Goal: Information Seeking & Learning: Learn about a topic

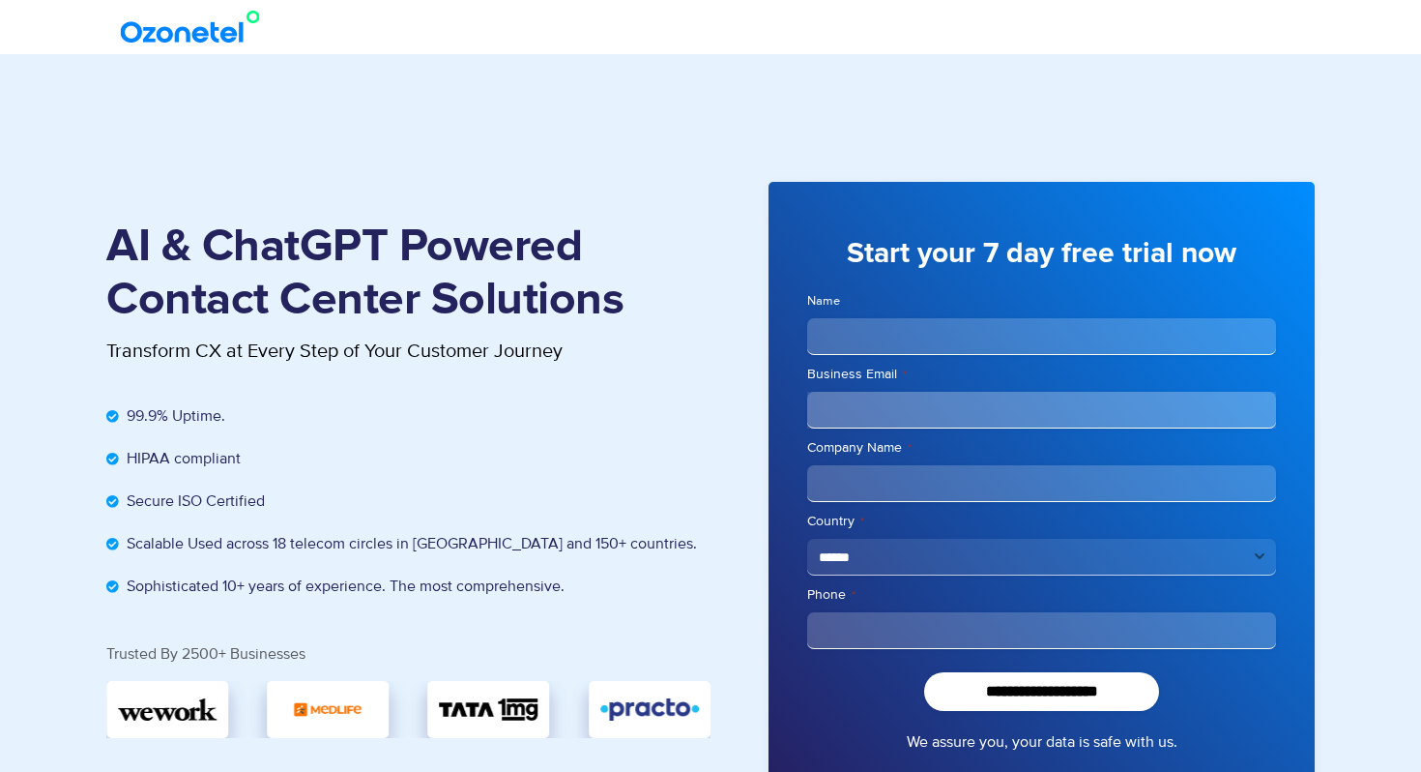
click at [193, 34] on img at bounding box center [194, 27] width 157 height 35
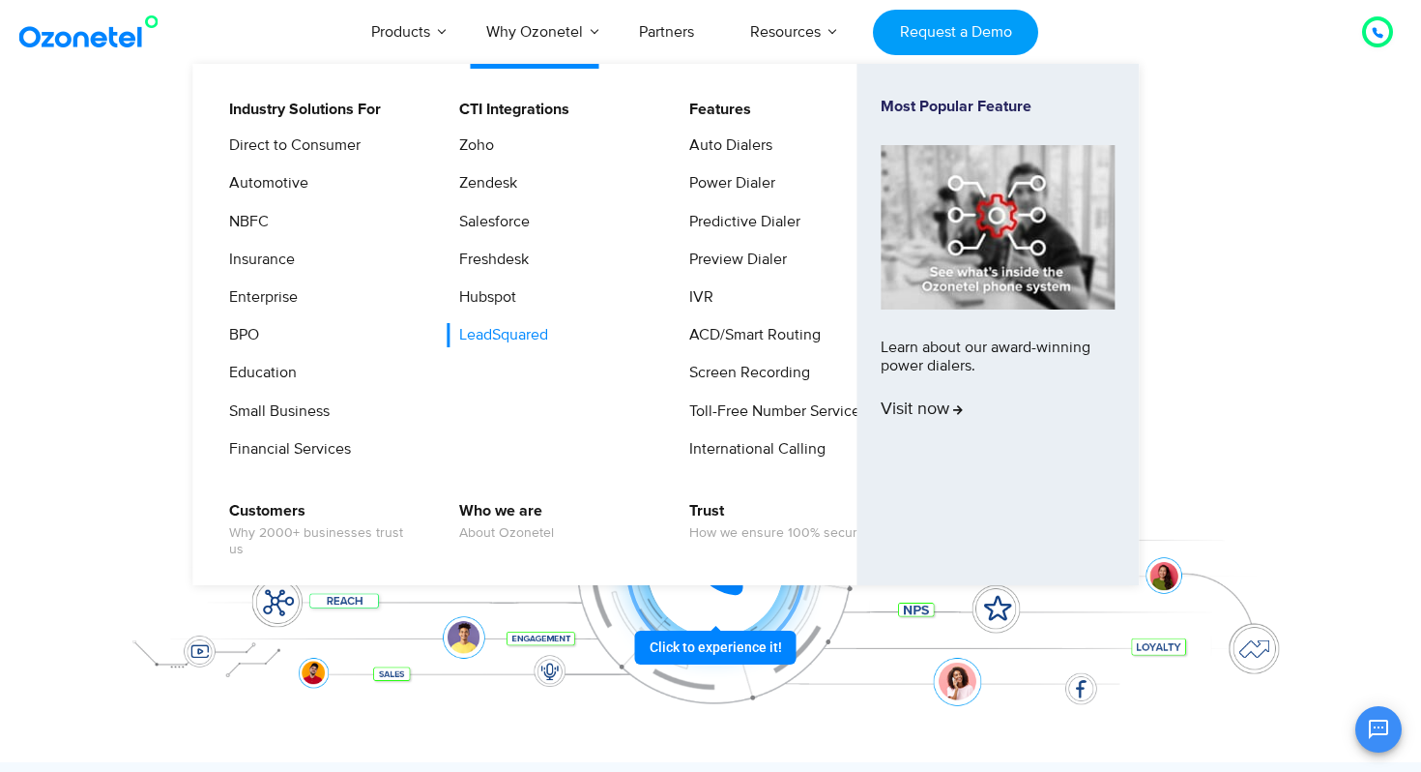
click at [507, 332] on link "LeadSquared" at bounding box center [499, 335] width 104 height 24
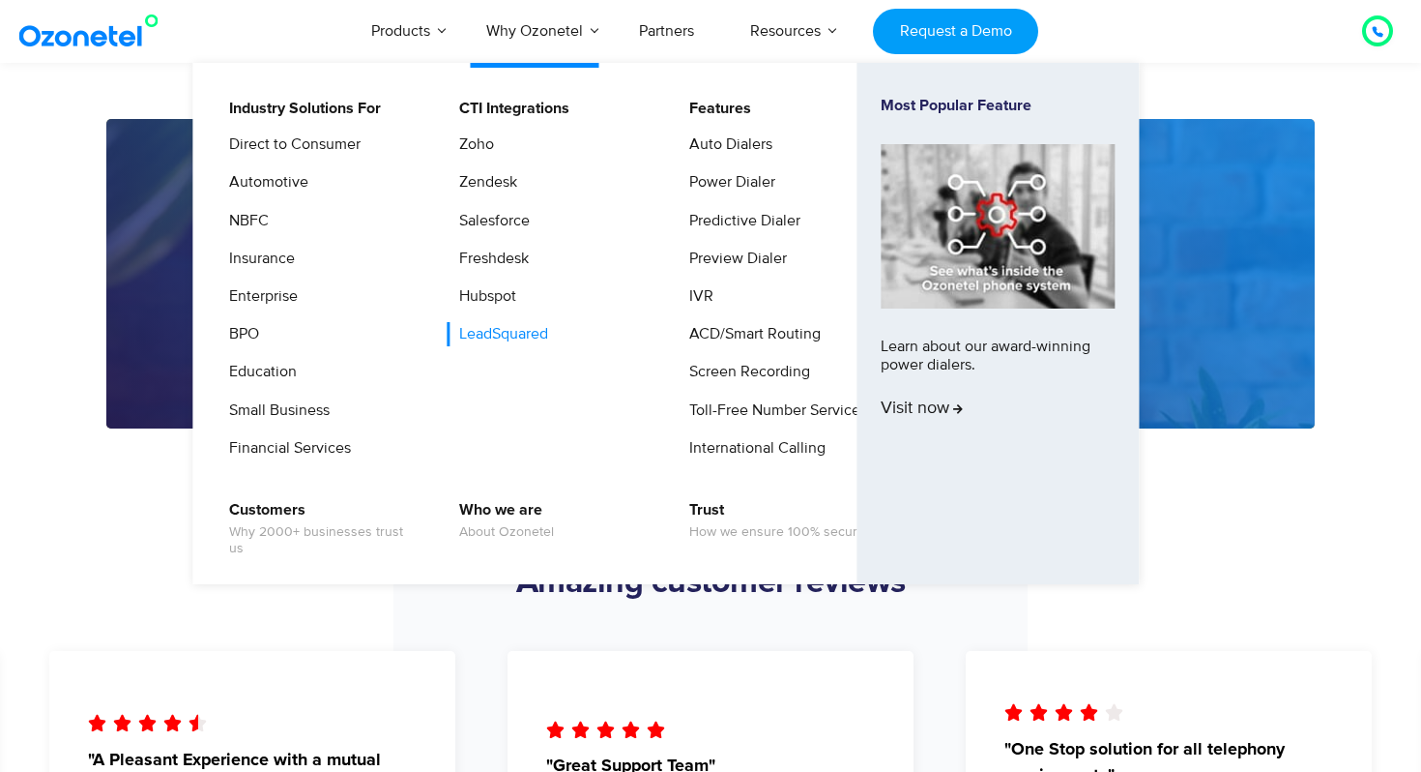
scroll to position [2962, 0]
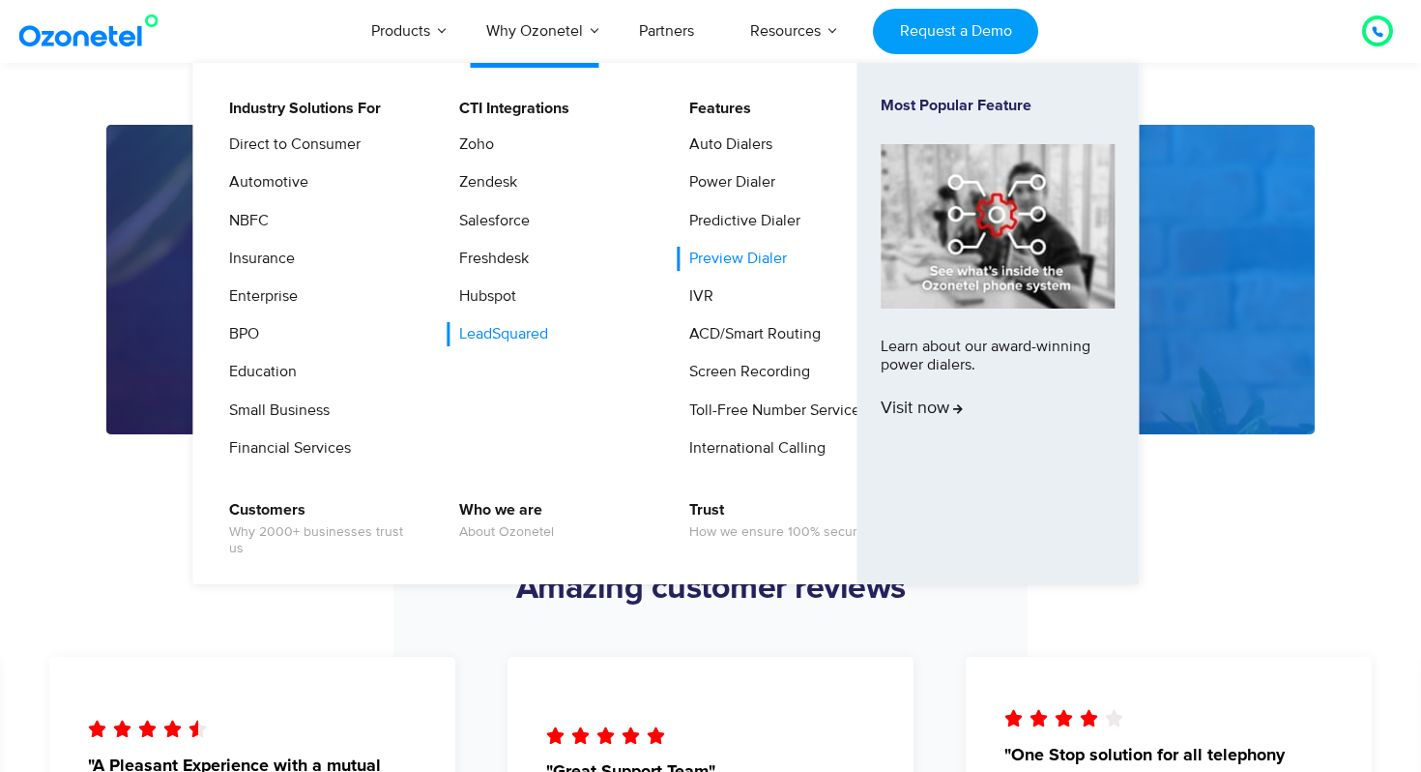
click at [710, 252] on link "Preview Dialer" at bounding box center [733, 259] width 113 height 24
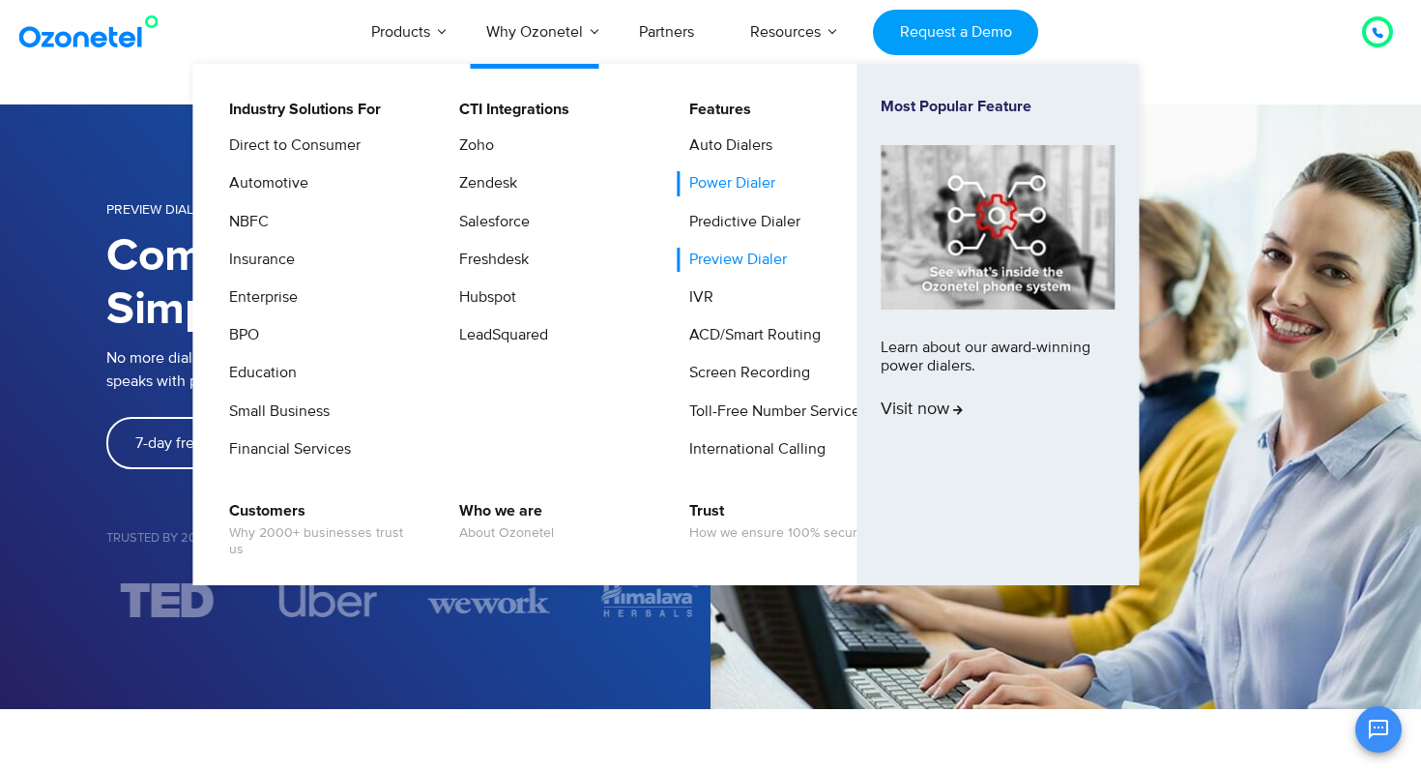
click at [705, 182] on link "Power Dialer" at bounding box center [728, 183] width 102 height 24
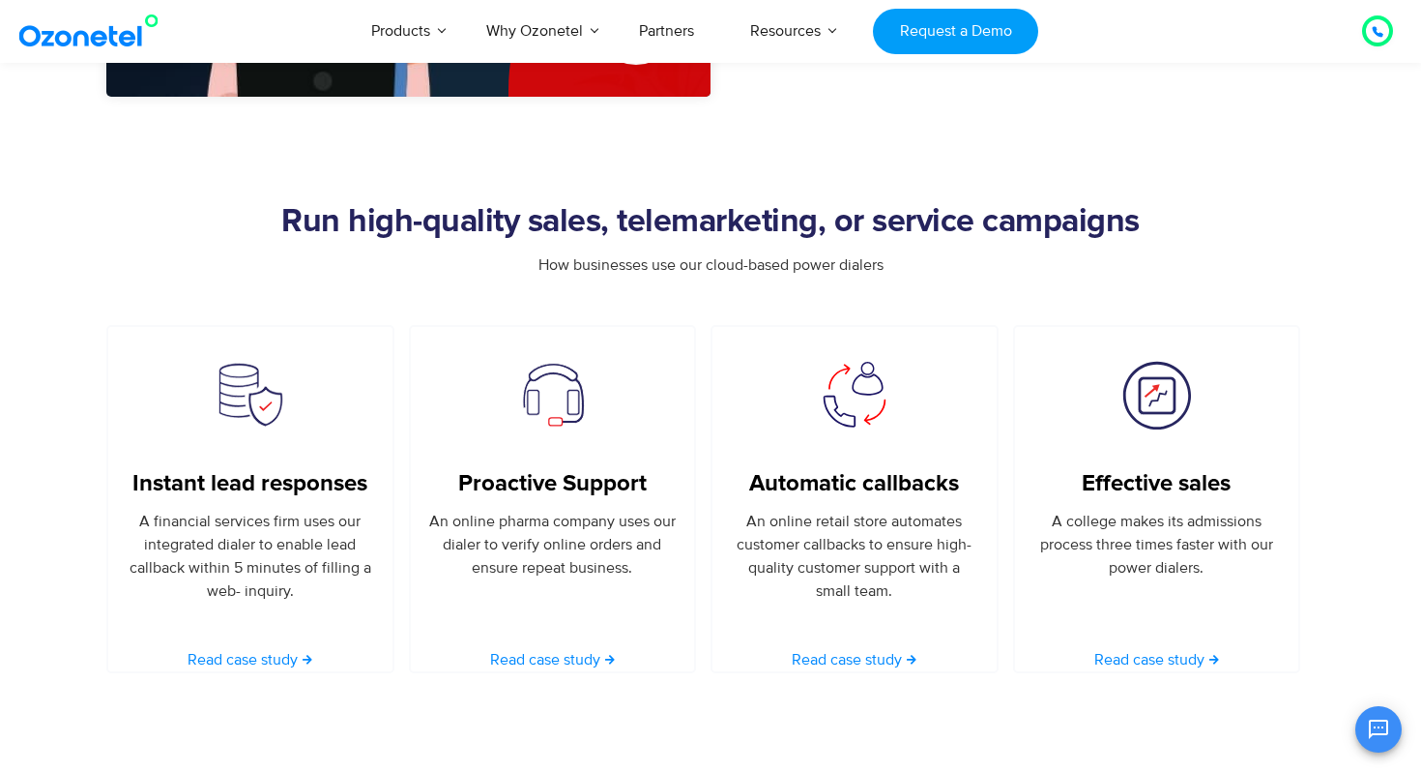
scroll to position [1172, 0]
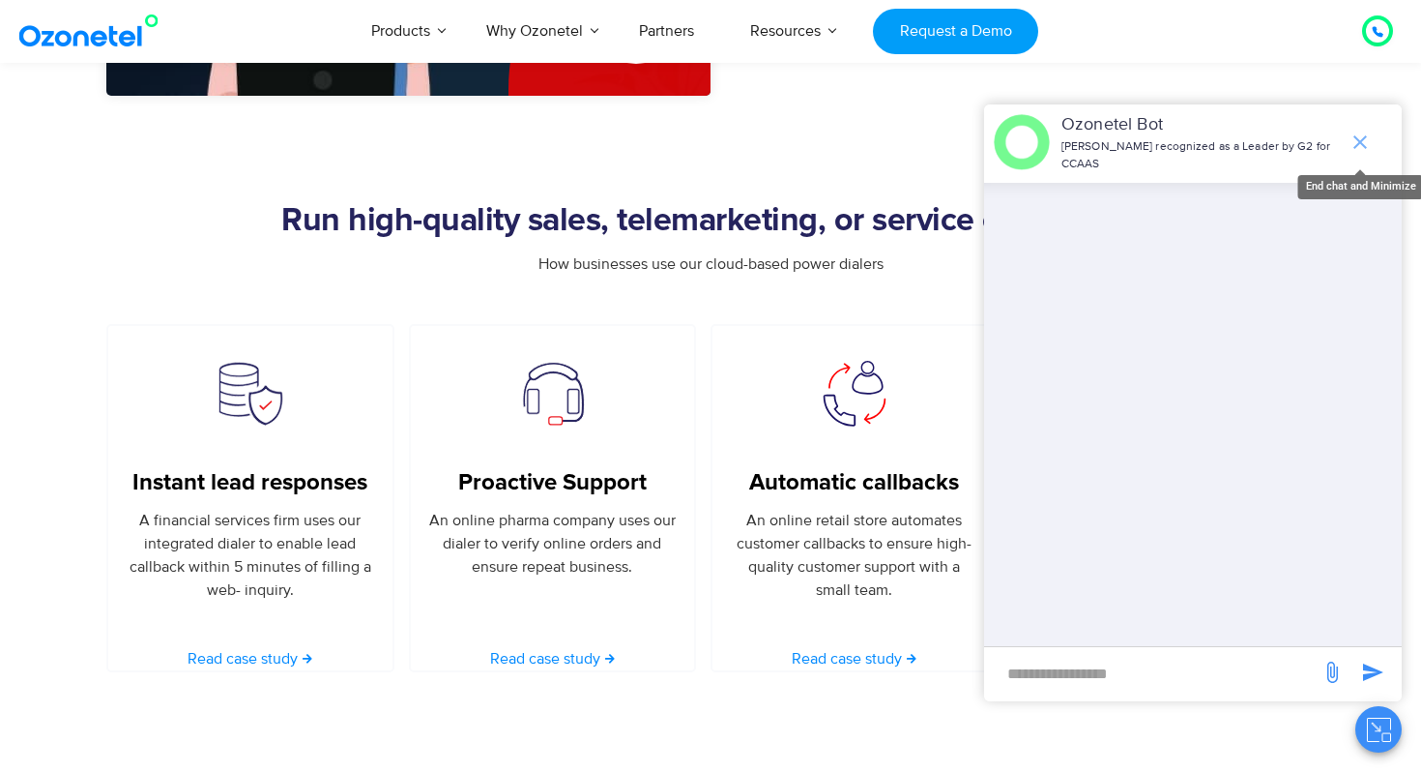
click at [1358, 131] on icon "end chat or minimize" at bounding box center [1360, 142] width 23 height 23
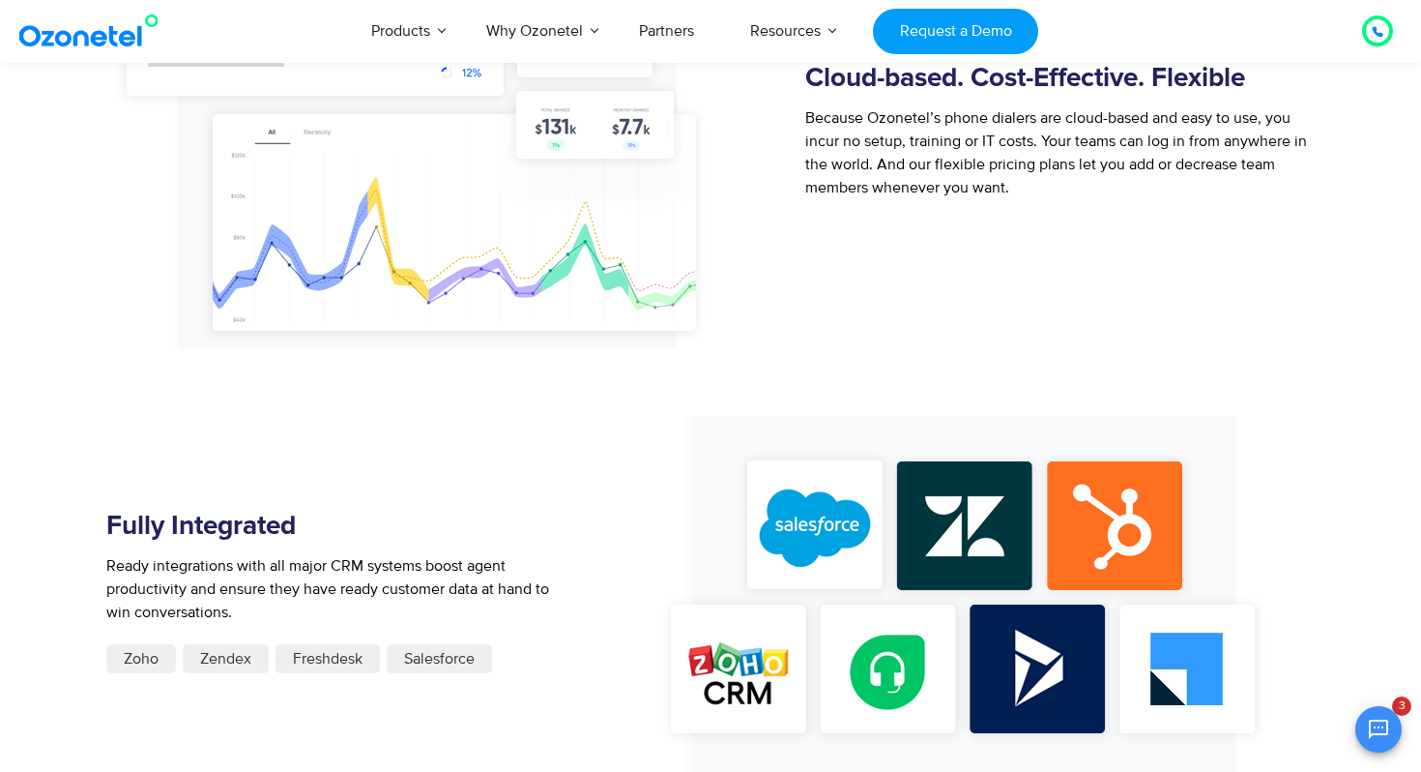
scroll to position [2132, 0]
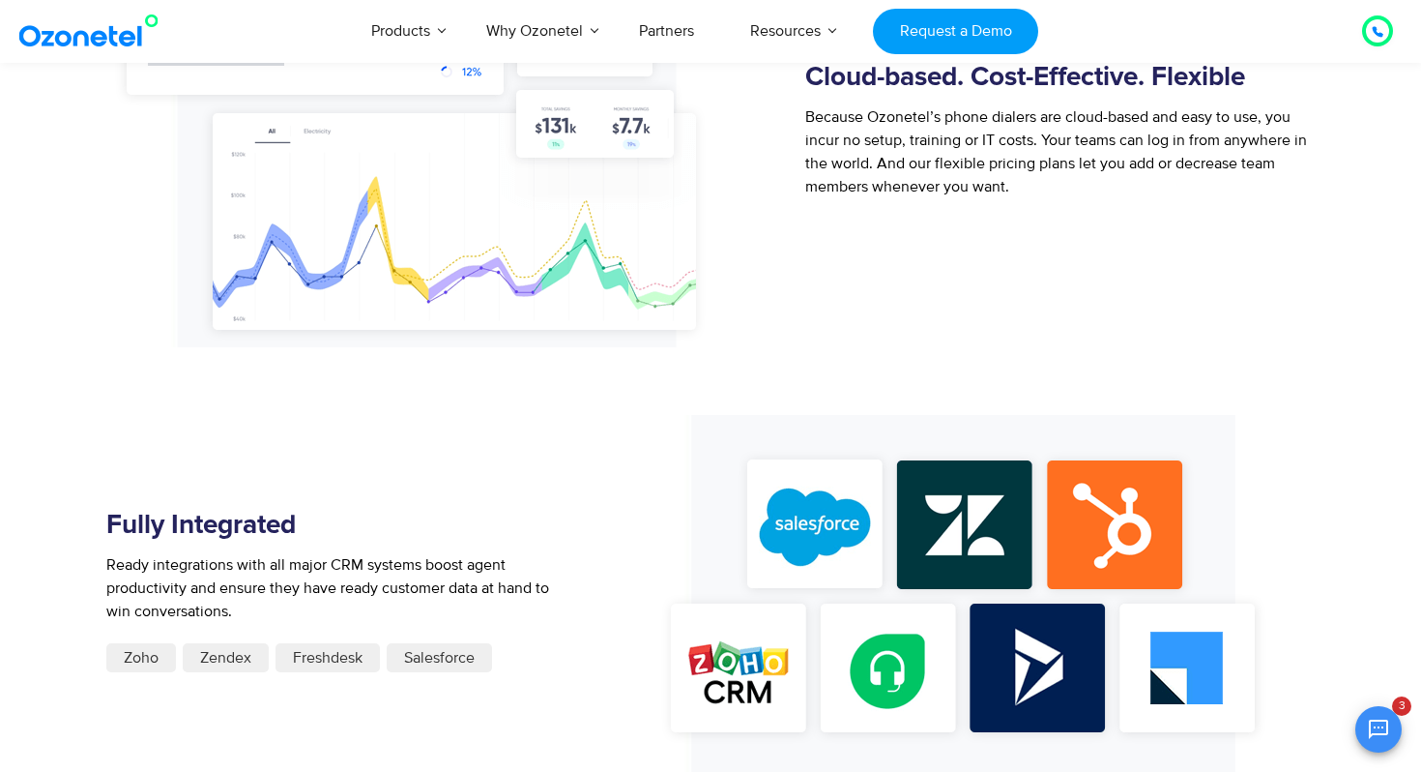
click at [1320, 329] on div "Grow faster with Ozonetel Everything ambitious businesses need to scale up and …" at bounding box center [711, 535] width 1238 height 1435
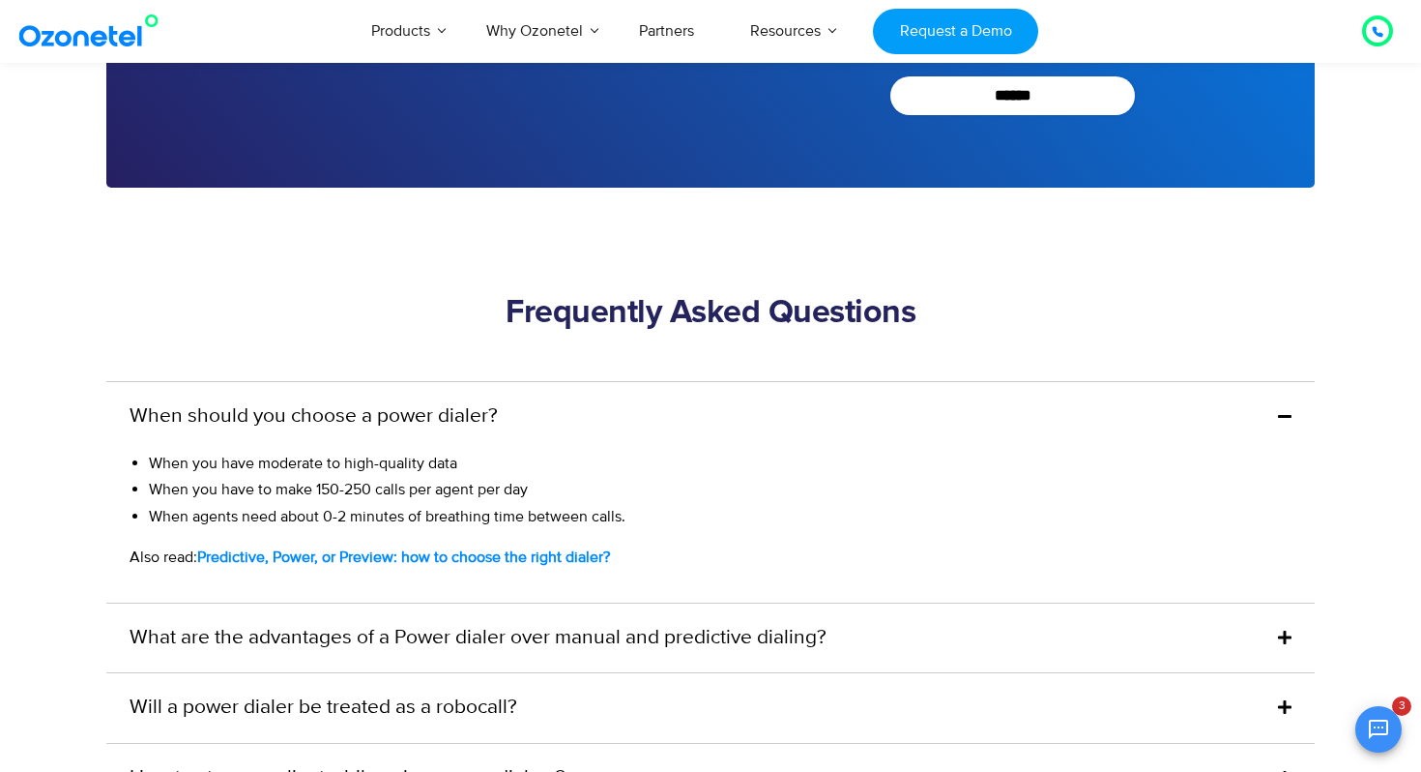
scroll to position [5739, 0]
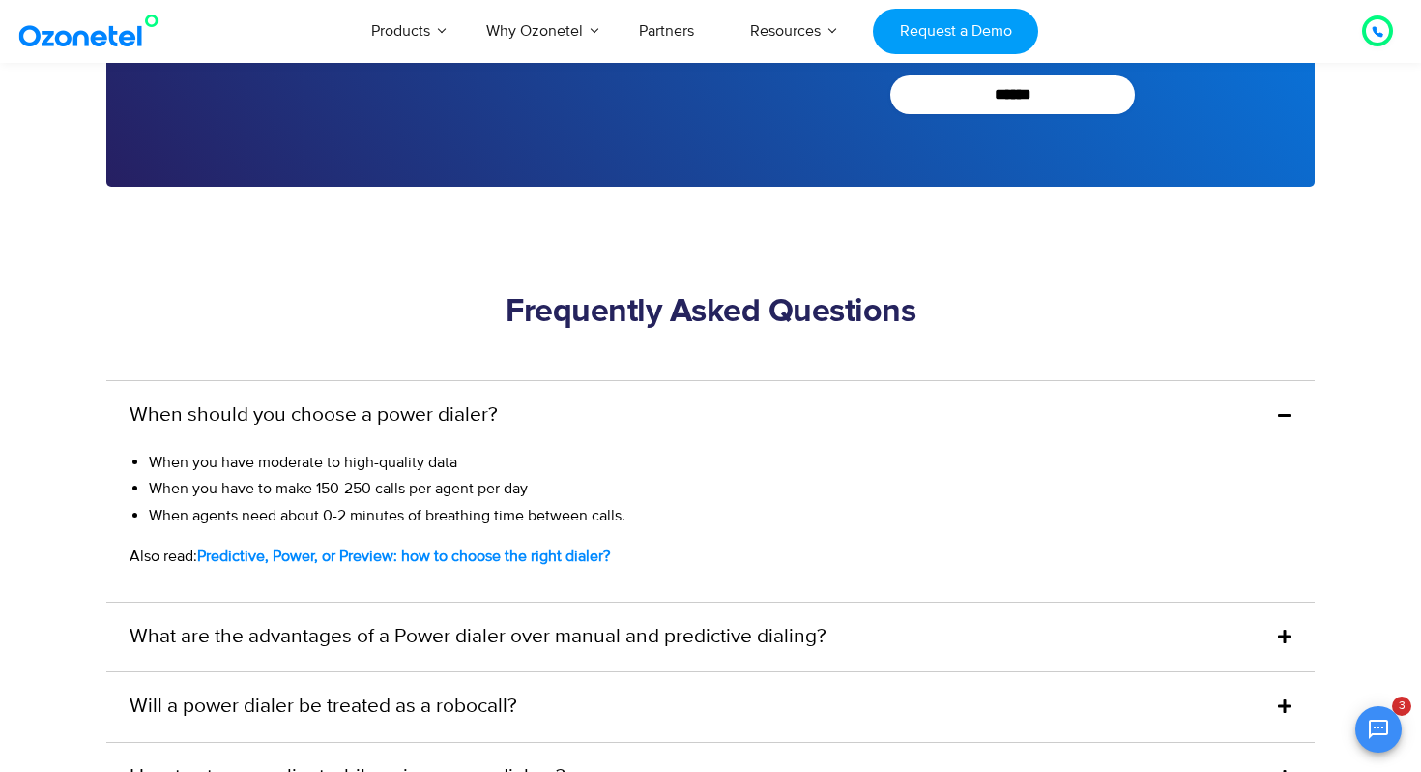
click at [1237, 632] on div "What are the advantages of a Power dialer over manual and predictive dialing?" at bounding box center [710, 637] width 1209 height 70
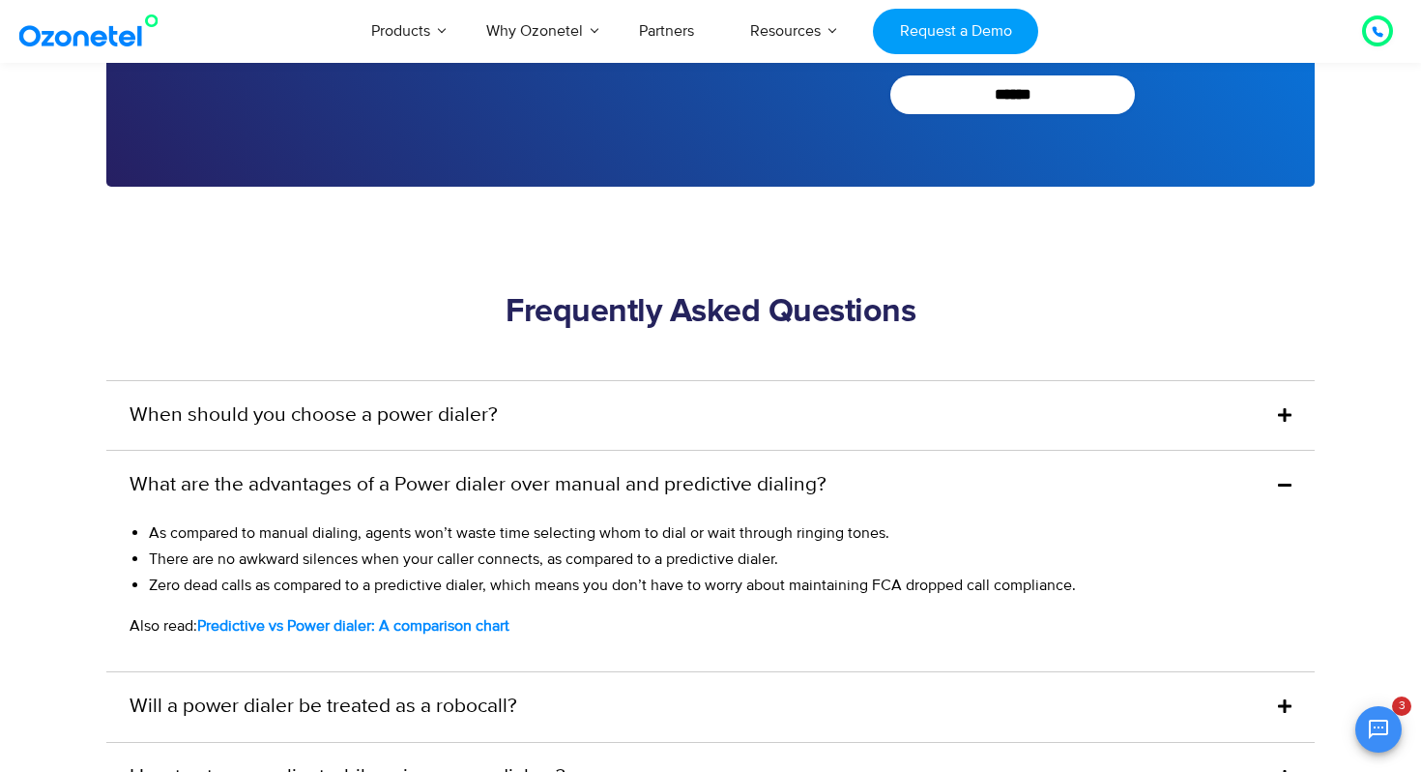
click at [379, 621] on b "Predictive vs Power dialer: A comparison chart" at bounding box center [353, 625] width 312 height 19
click at [378, 621] on b "Predictive vs Power dialer: A comparison chart" at bounding box center [353, 625] width 312 height 19
